Goal: Task Accomplishment & Management: Manage account settings

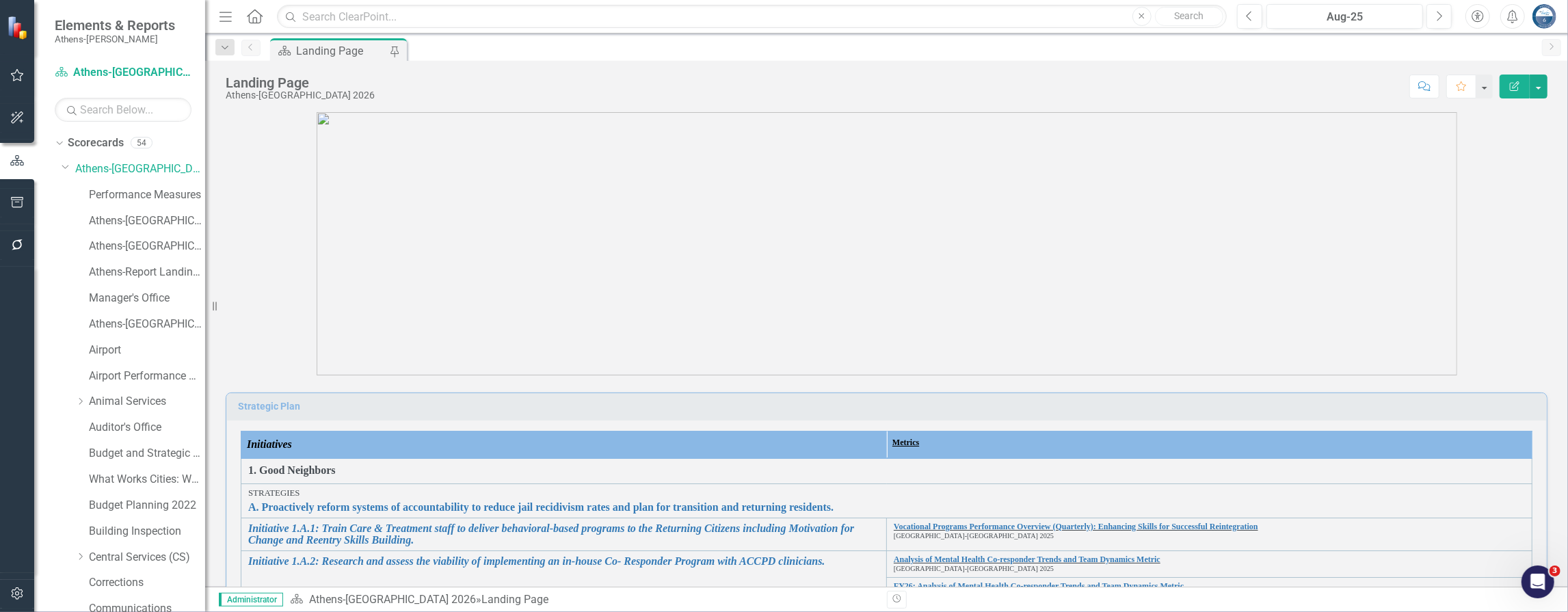
scroll to position [182, 0]
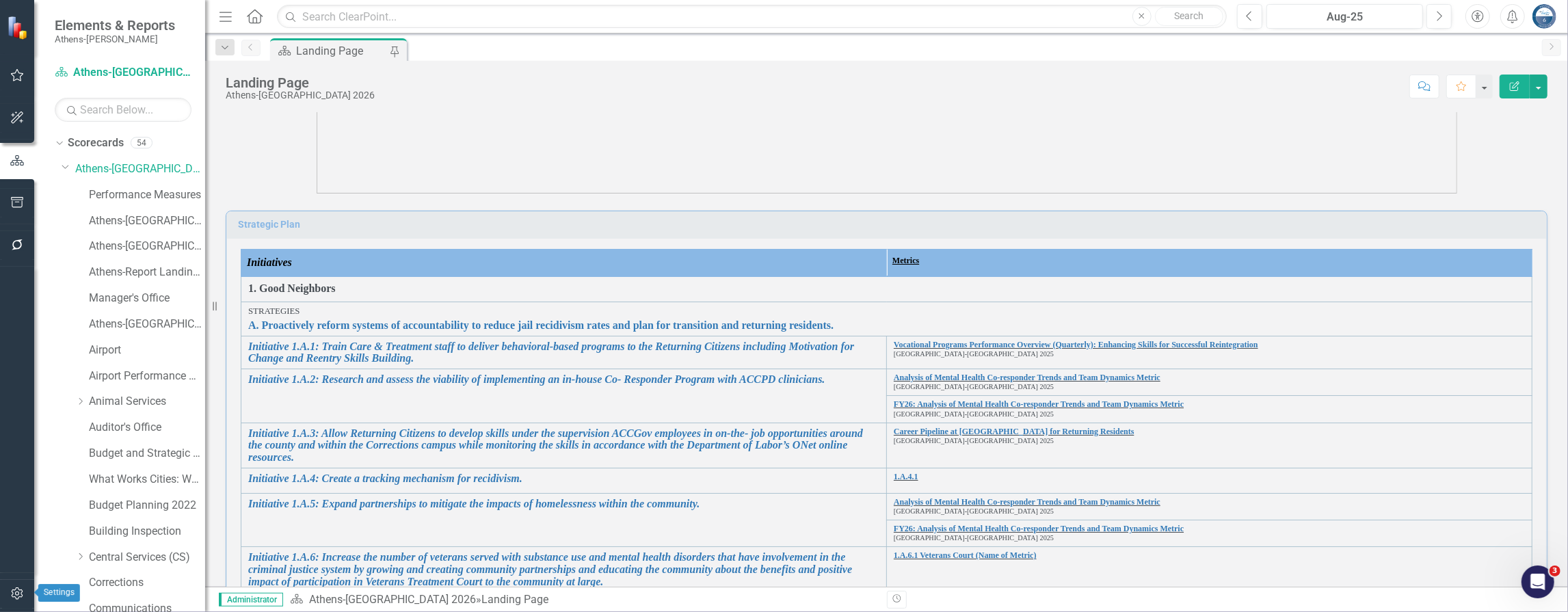
click at [6, 584] on button "button" at bounding box center [18, 593] width 31 height 28
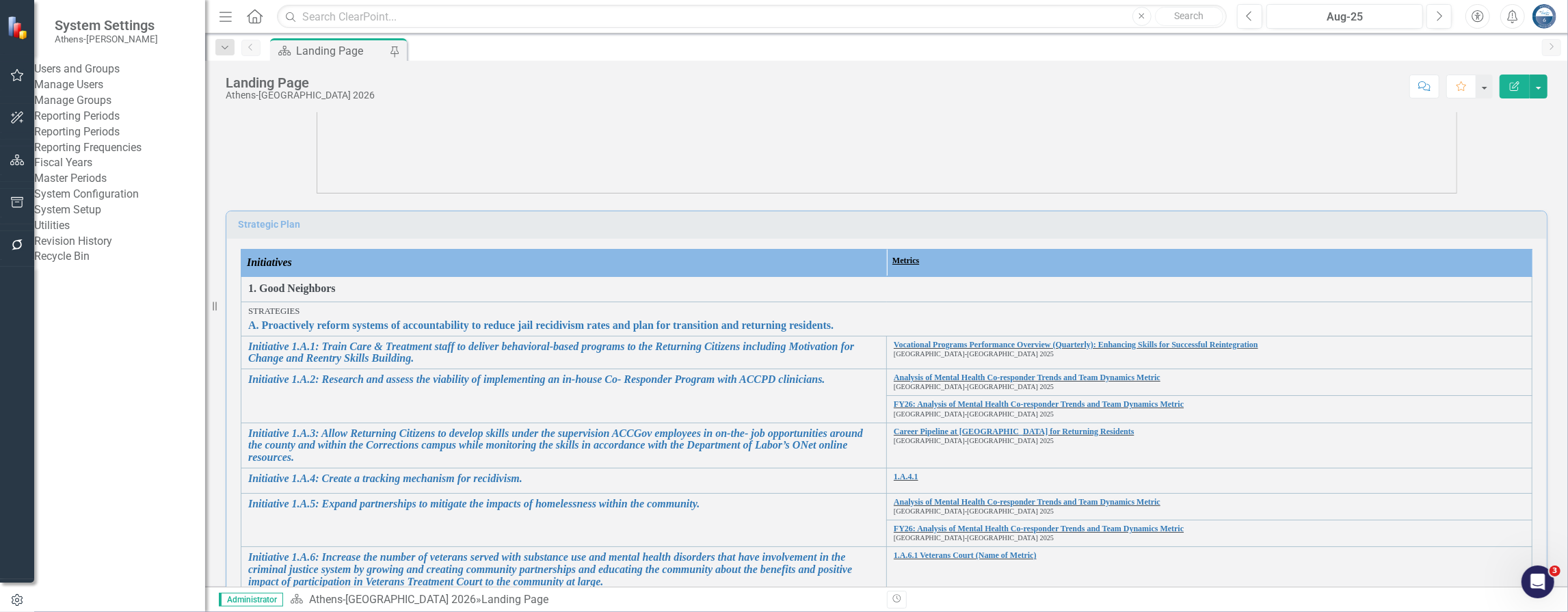
click at [101, 93] on link "Manage Users" at bounding box center [119, 84] width 171 height 15
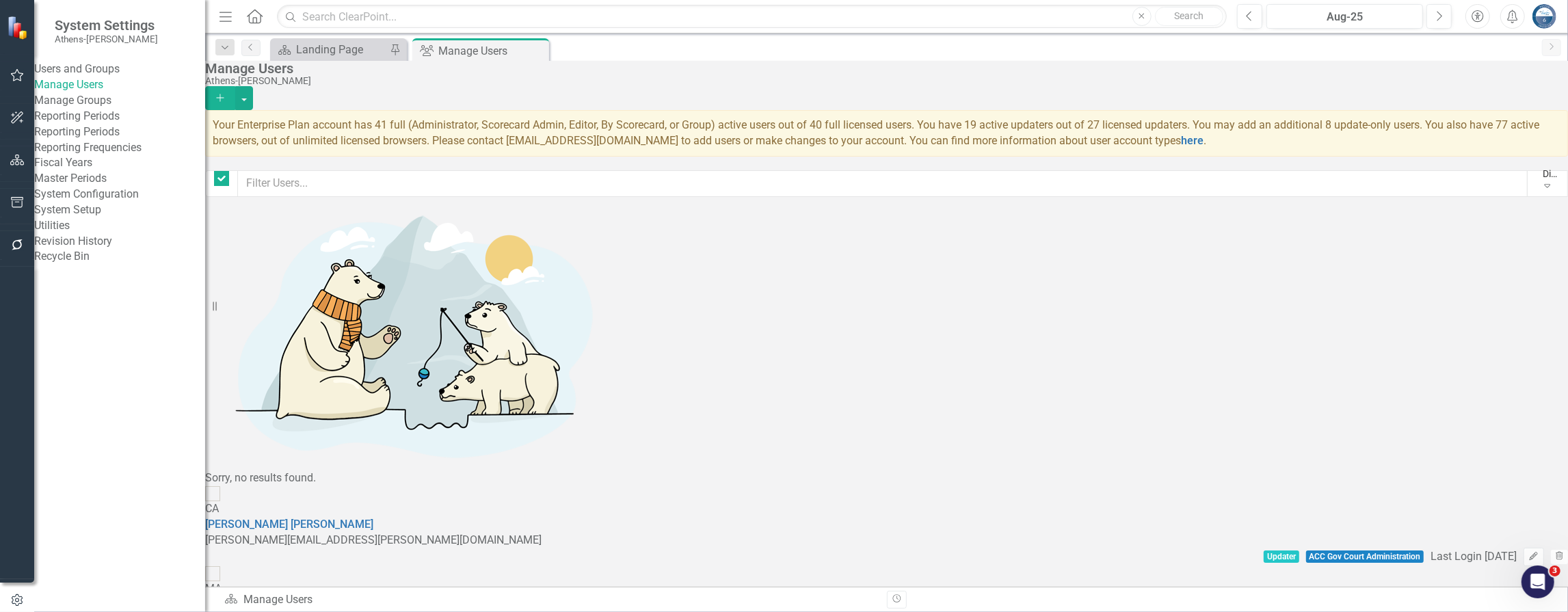
checkbox input "false"
click at [287, 188] on input "text" at bounding box center [882, 183] width 1290 height 27
click at [1555, 551] on icon "button" at bounding box center [1558, 555] width 7 height 8
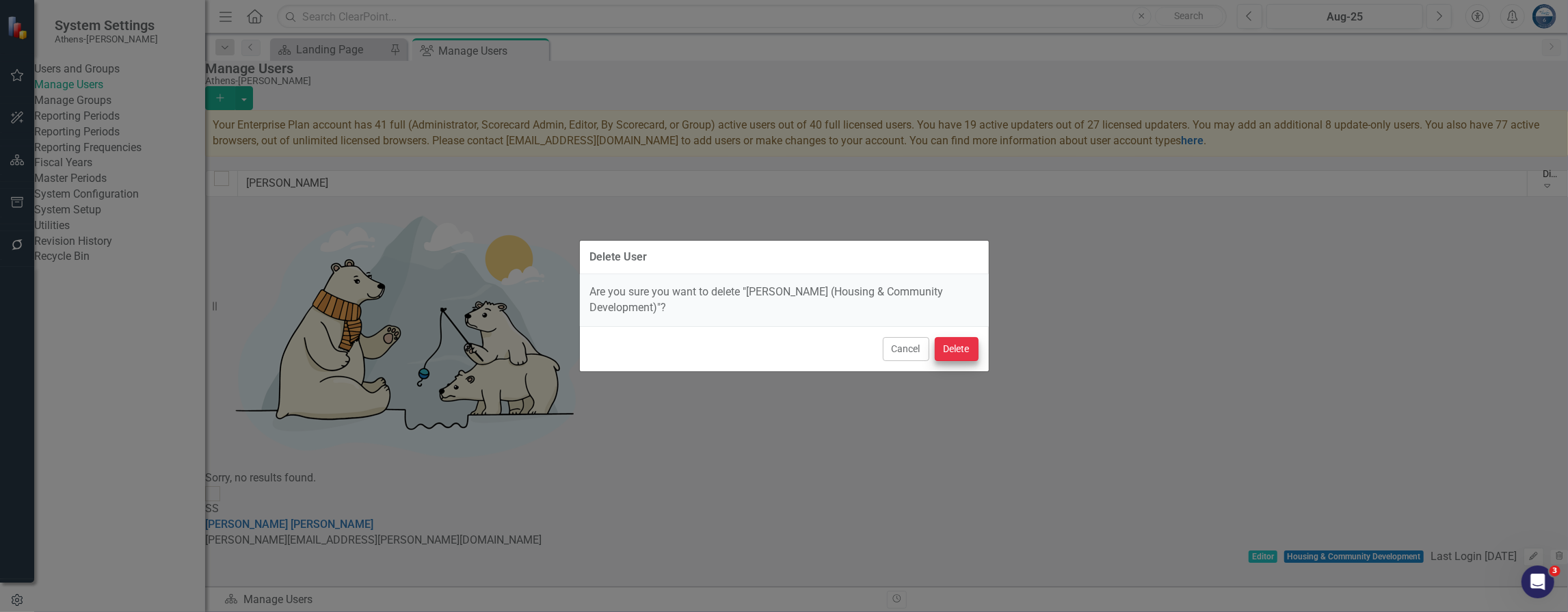
click at [974, 336] on div "Cancel Delete" at bounding box center [784, 349] width 409 height 45
click at [968, 342] on button "Delete" at bounding box center [957, 348] width 44 height 24
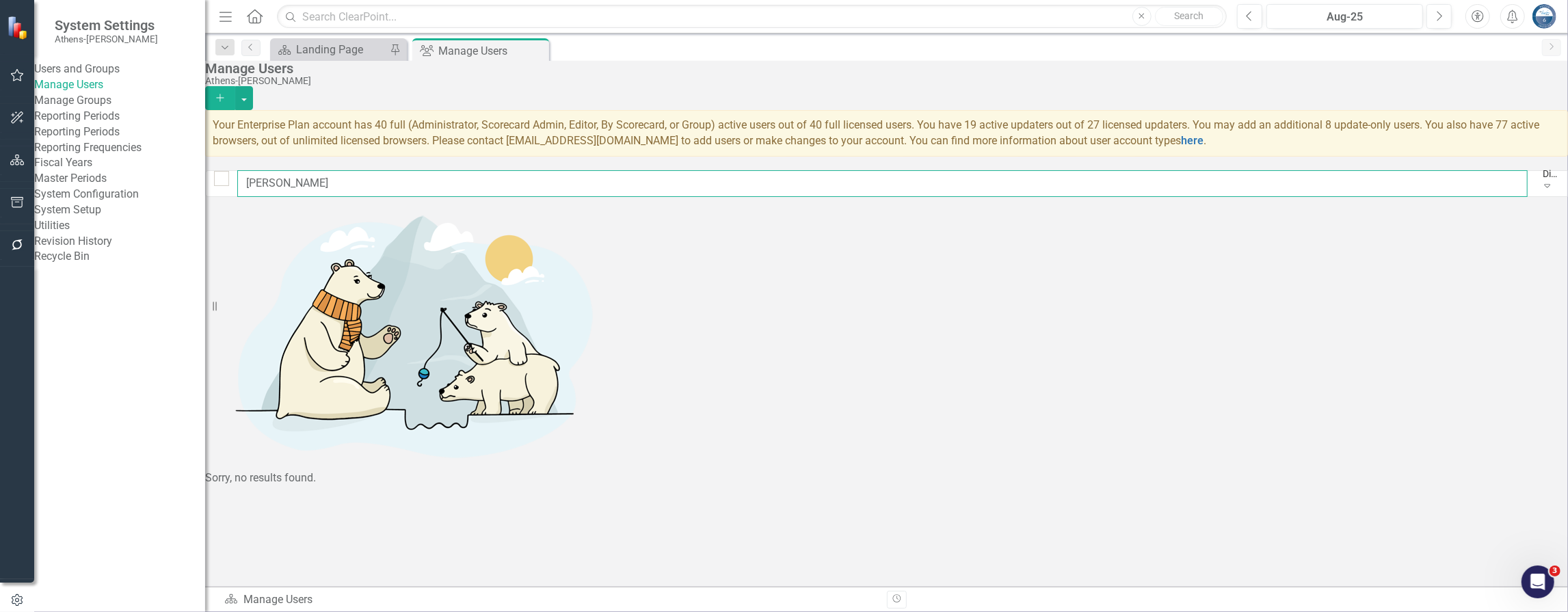
click at [329, 186] on input "[PERSON_NAME]" at bounding box center [882, 183] width 1290 height 27
type input "s"
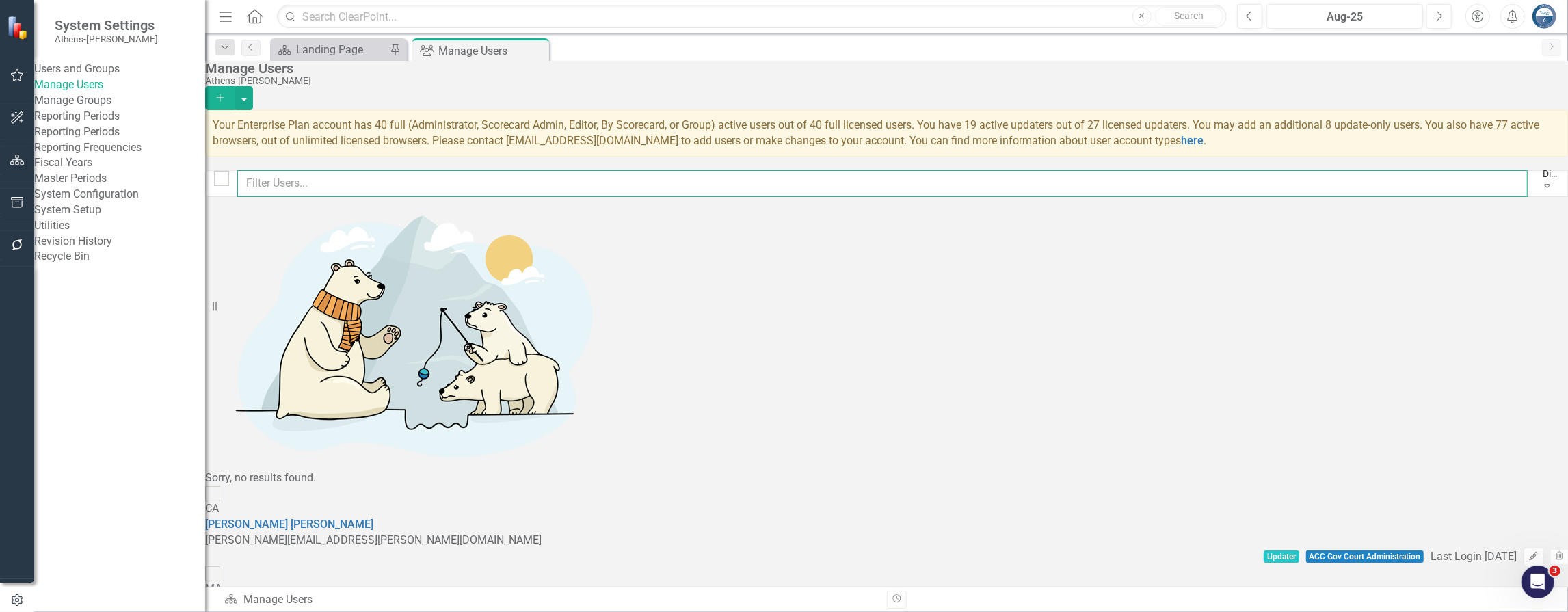
checkbox input "false"
drag, startPoint x: 868, startPoint y: 88, endPoint x: 435, endPoint y: 0, distance: 441.9
click at [867, 75] on div "Manage Users" at bounding box center [883, 68] width 1356 height 15
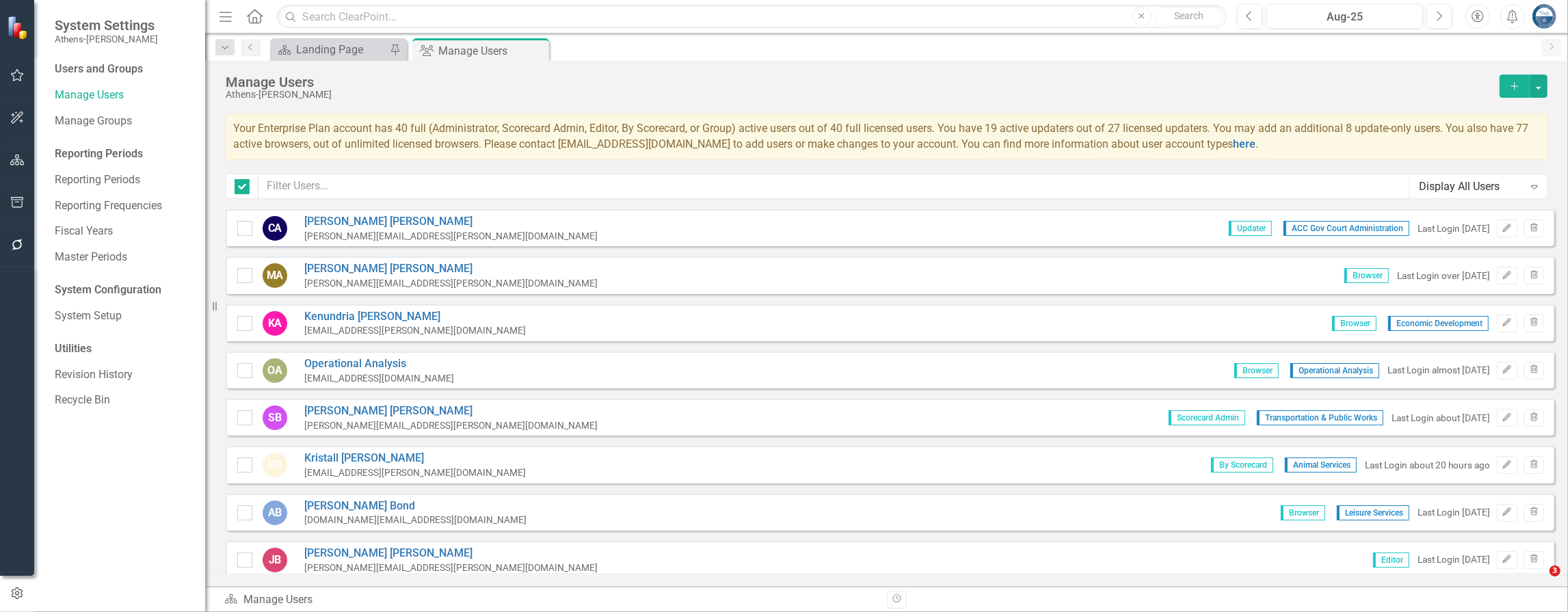
checkbox input "false"
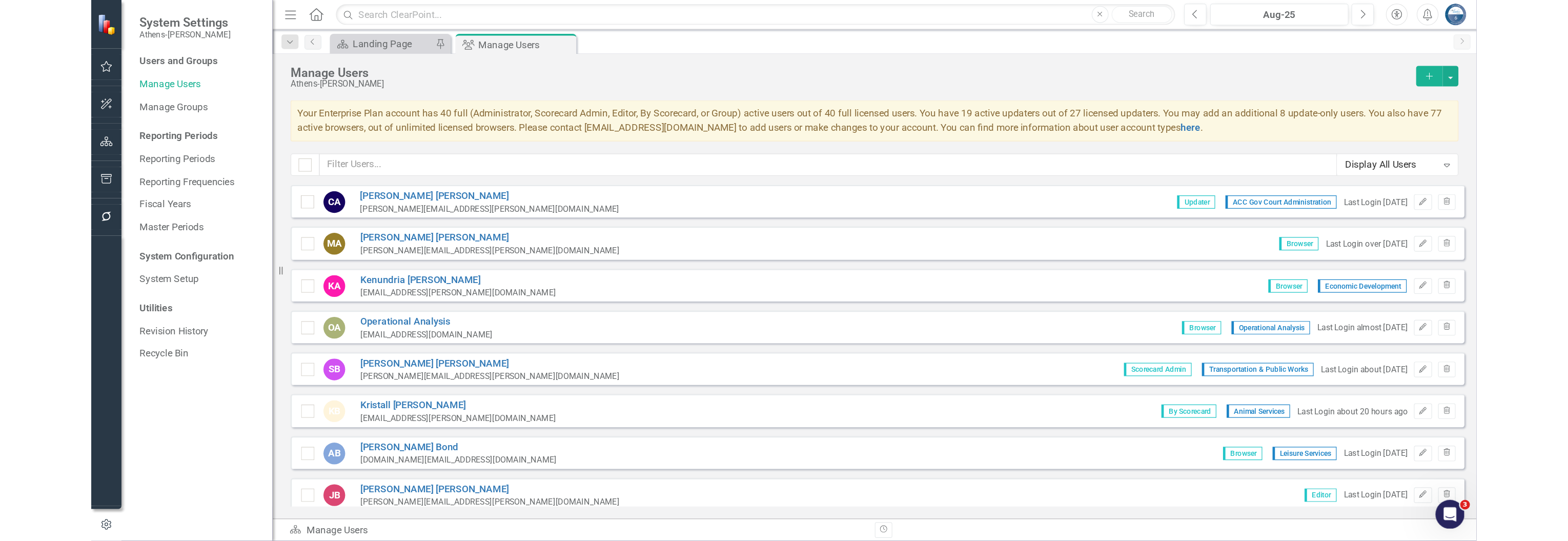
scroll to position [479, 0]
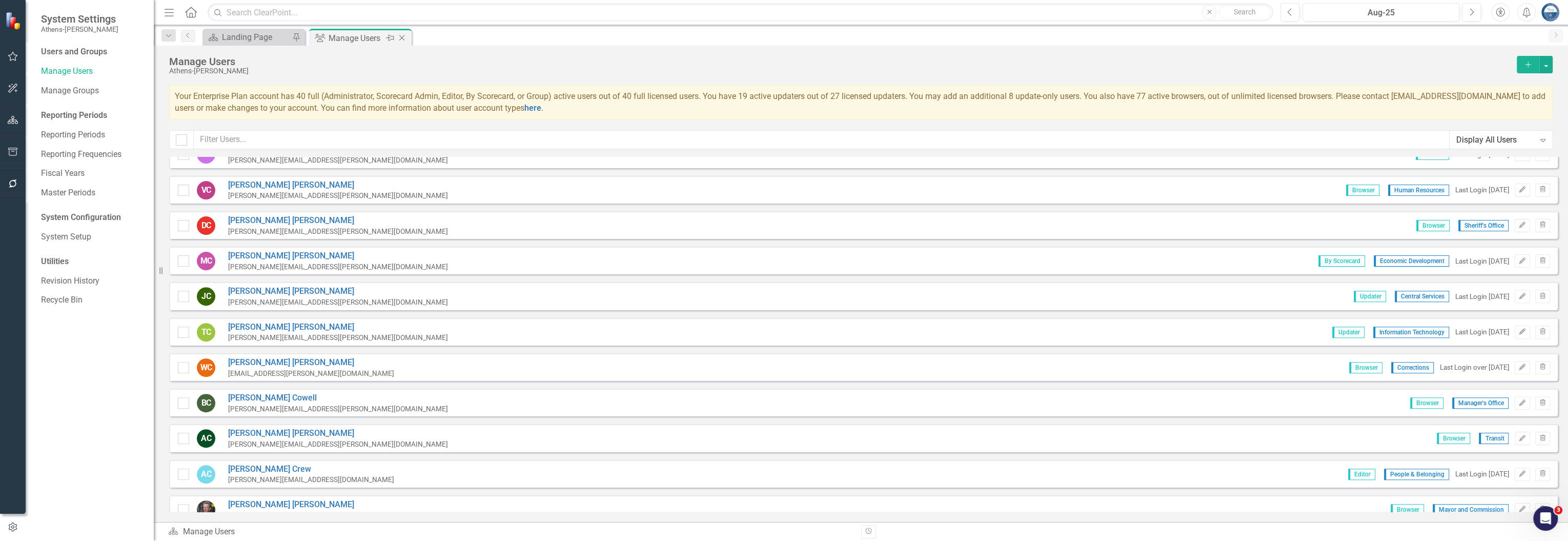
click at [403, 38] on icon "Close" at bounding box center [402, 38] width 10 height 8
